Goal: Task Accomplishment & Management: Use online tool/utility

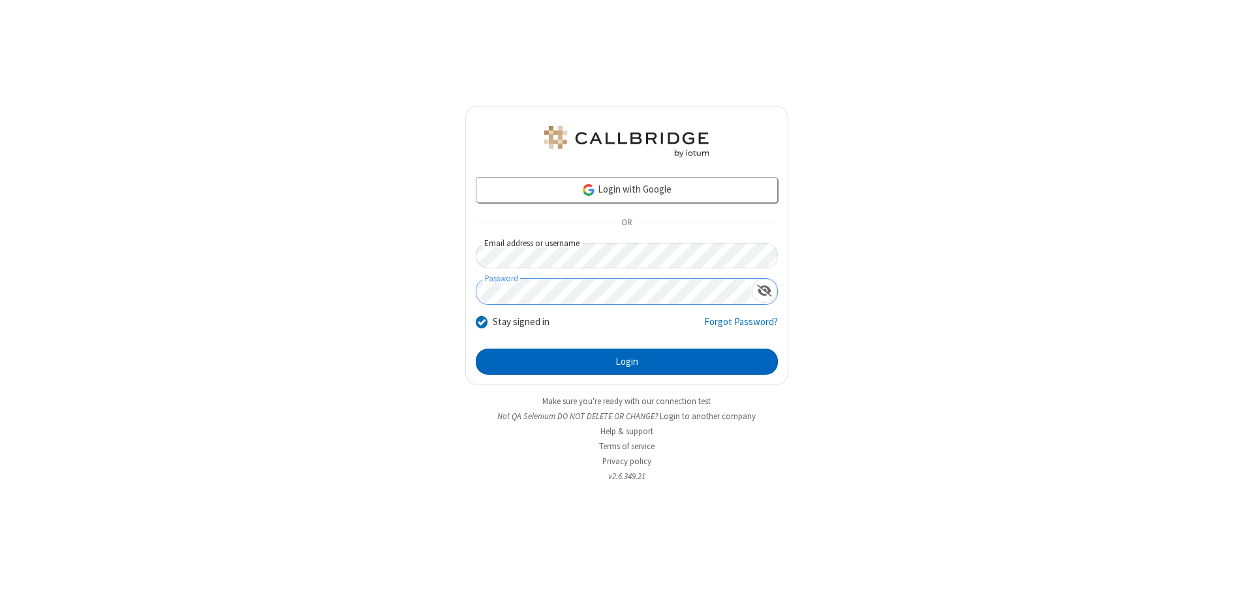
click at [626, 361] on button "Login" at bounding box center [627, 361] width 302 height 26
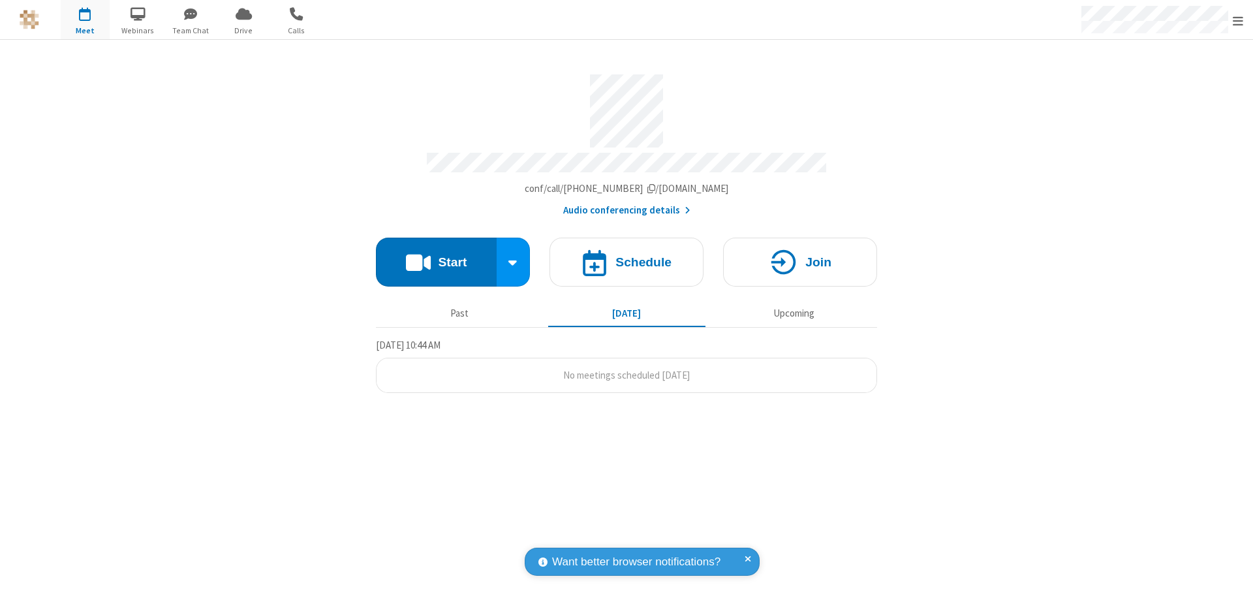
click at [436, 256] on button "Start" at bounding box center [436, 262] width 121 height 49
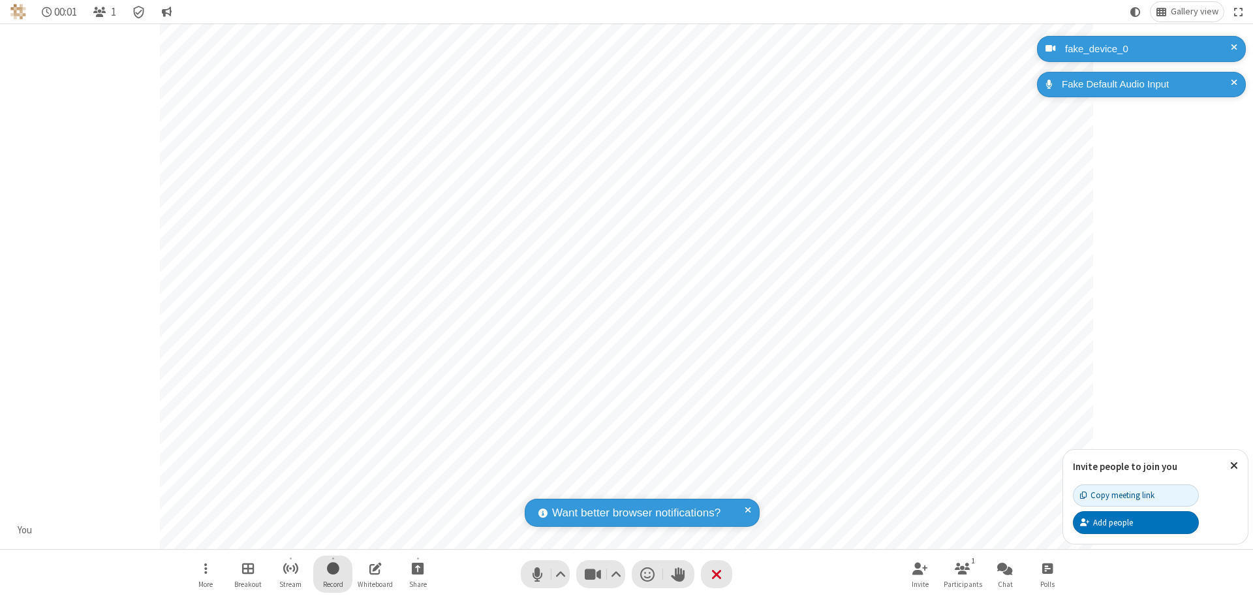
click at [333, 574] on span "Start recording" at bounding box center [333, 568] width 12 height 16
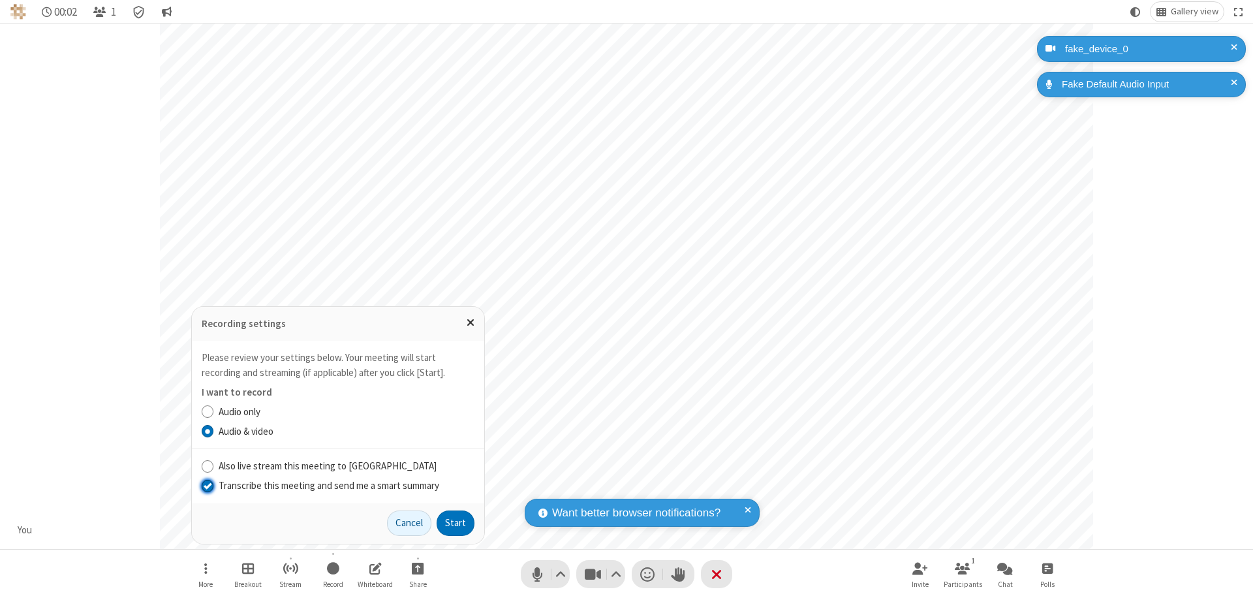
click at [207, 485] on input "Transcribe this meeting and send me a smart summary" at bounding box center [208, 485] width 12 height 14
click at [455, 523] on button "Start" at bounding box center [456, 523] width 38 height 26
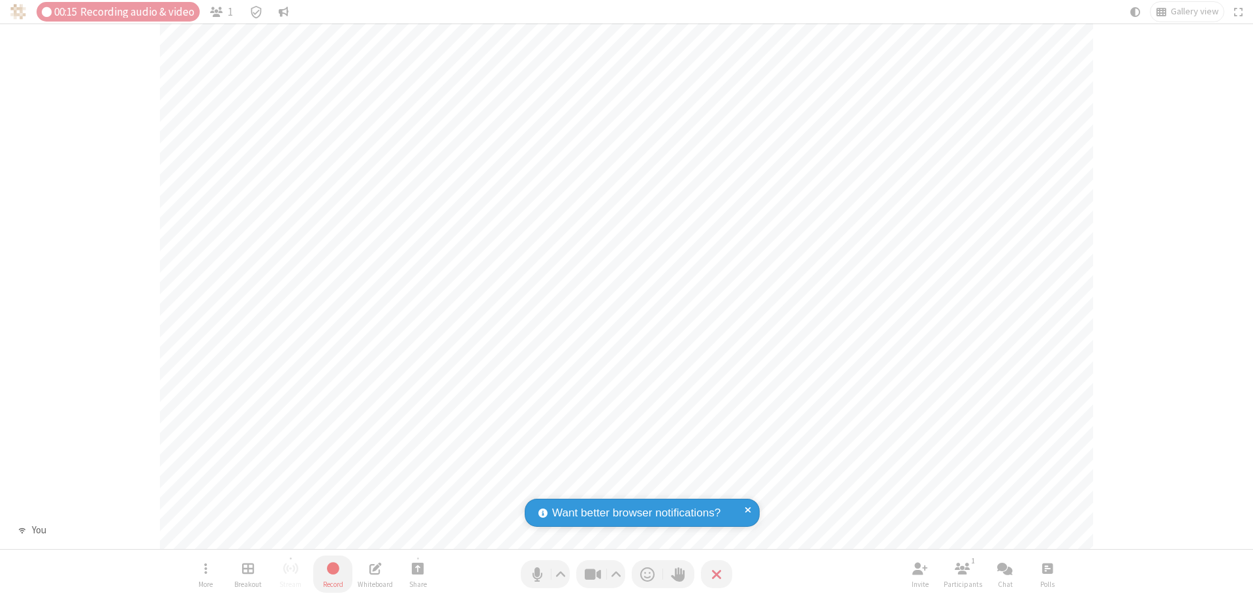
click at [333, 574] on span "Stop recording" at bounding box center [333, 568] width 15 height 16
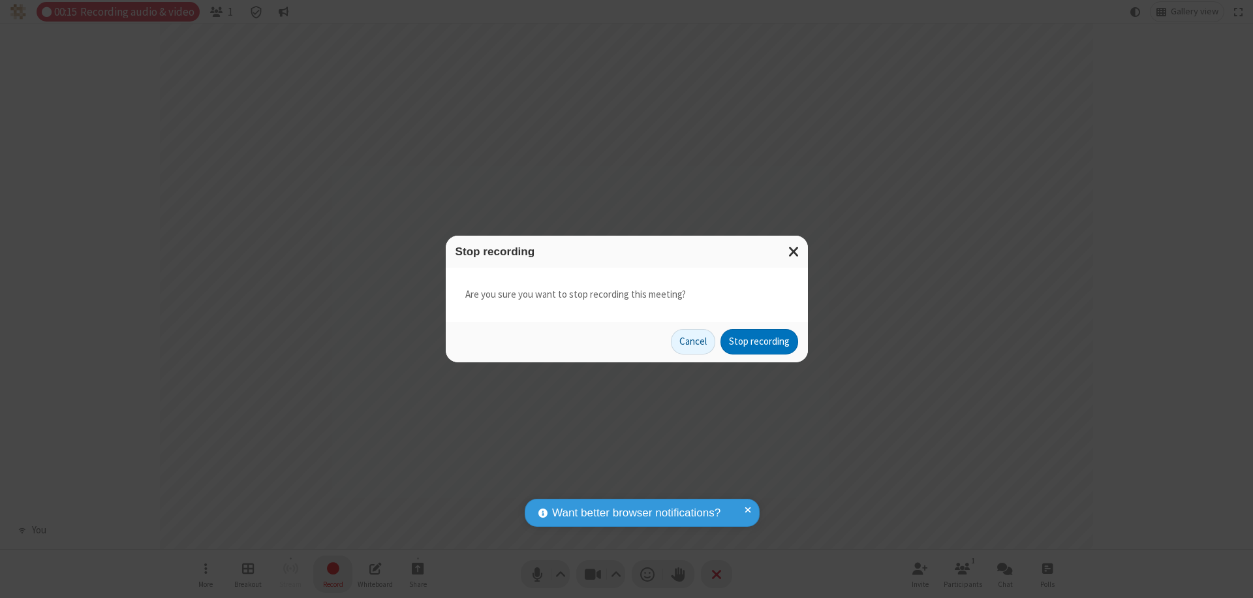
click at [759, 341] on button "Stop recording" at bounding box center [759, 342] width 78 height 26
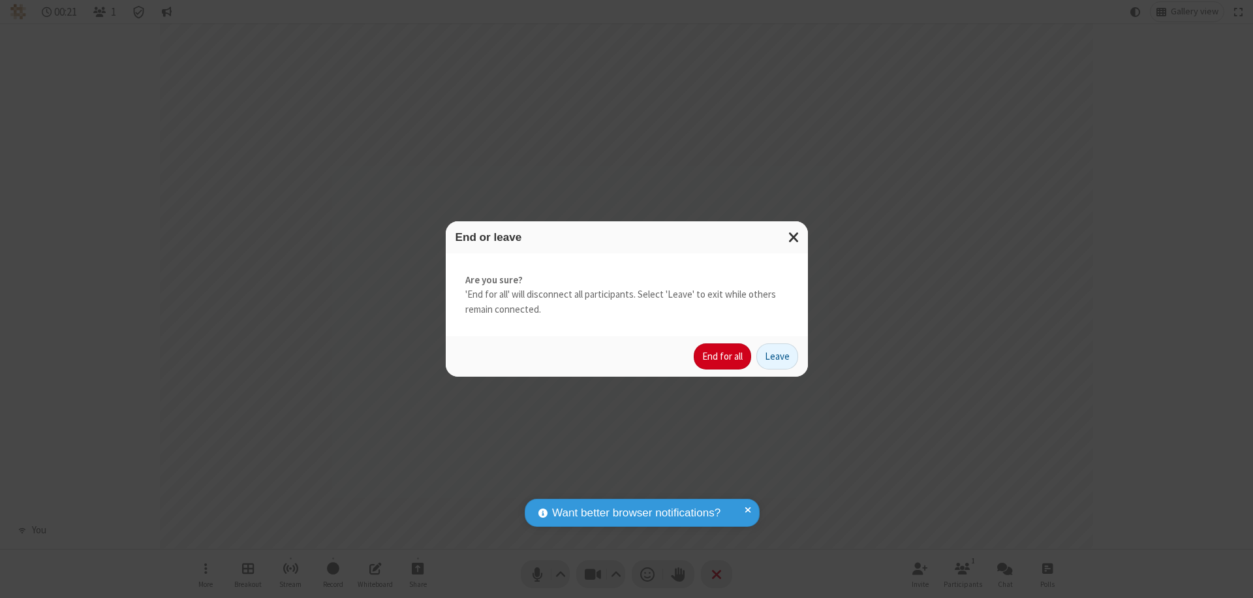
click at [723, 356] on button "End for all" at bounding box center [722, 356] width 57 height 26
